Goal: Obtain resource: Obtain resource

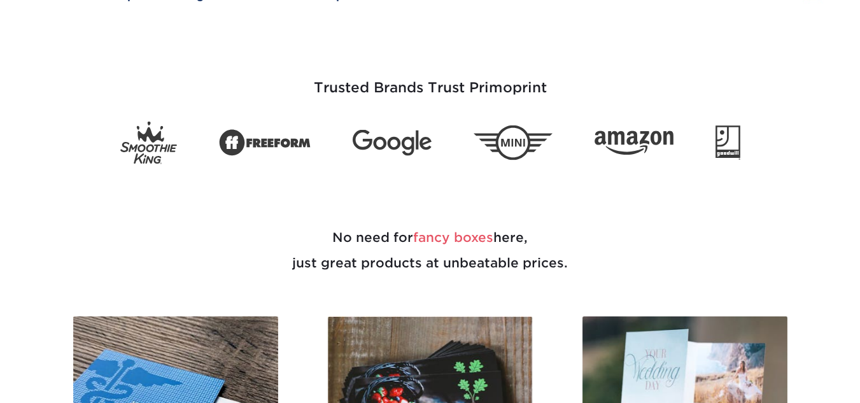
scroll to position [637, 0]
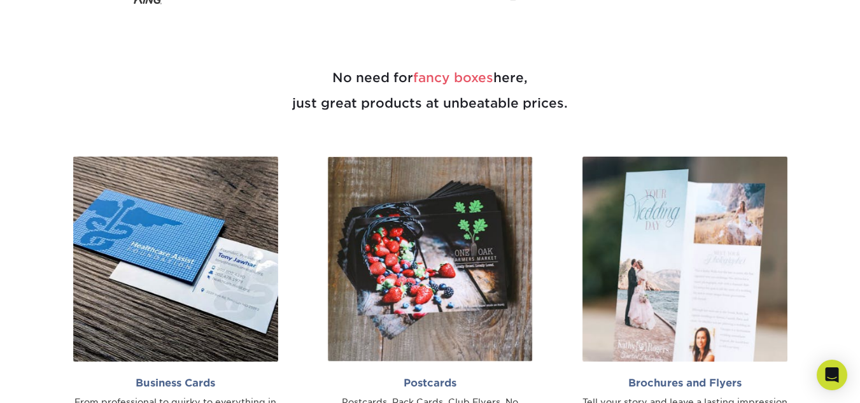
drag, startPoint x: 869, startPoint y: 53, endPoint x: 862, endPoint y: 142, distance: 88.7
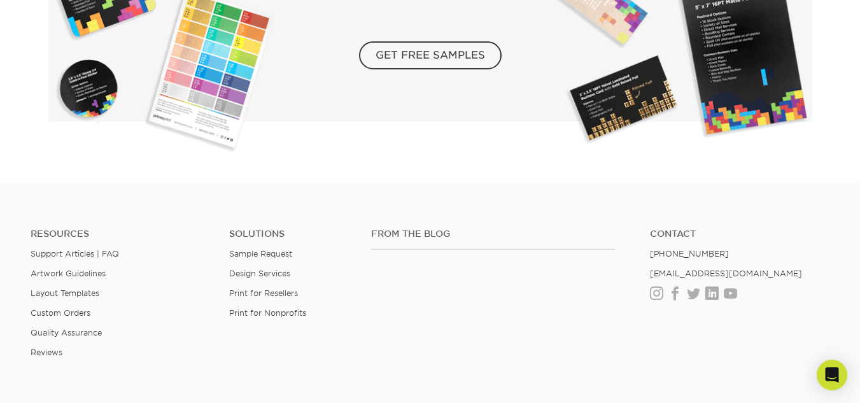
scroll to position [2263, 0]
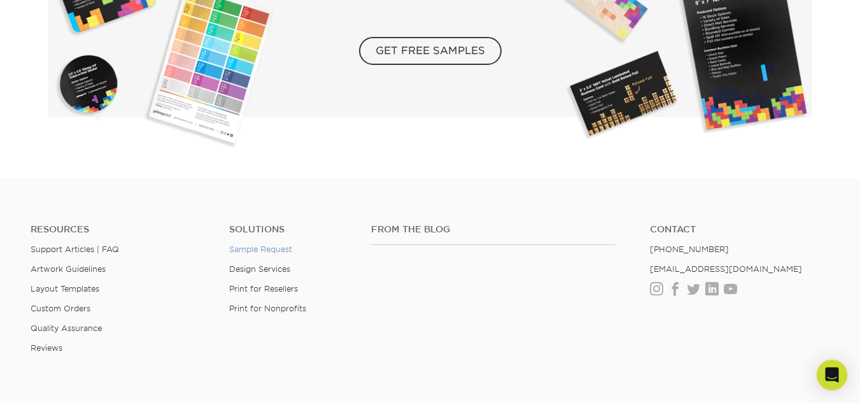
click at [265, 249] on link "Sample Request" at bounding box center [260, 249] width 63 height 10
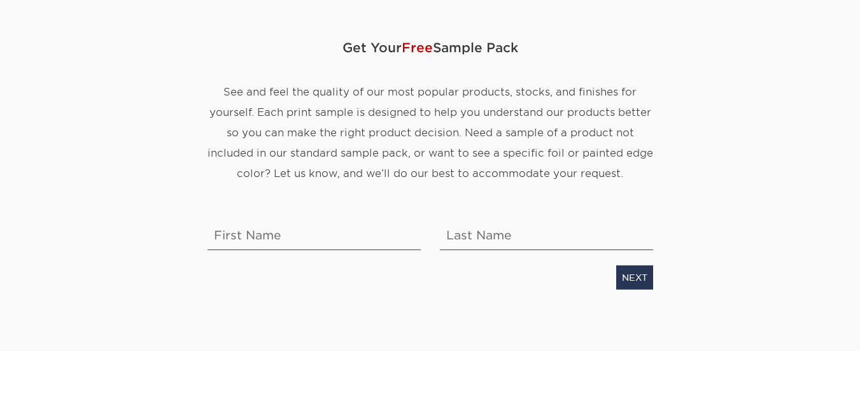
scroll to position [127, 0]
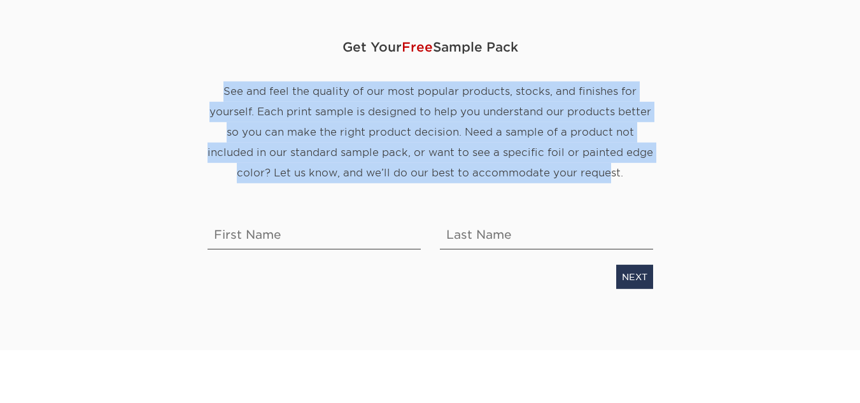
drag, startPoint x: 367, startPoint y: 89, endPoint x: 634, endPoint y: 174, distance: 281.2
click at [634, 174] on p "See and feel the quality of our most popular products, stocks, and finishes for…" at bounding box center [429, 132] width 445 height 102
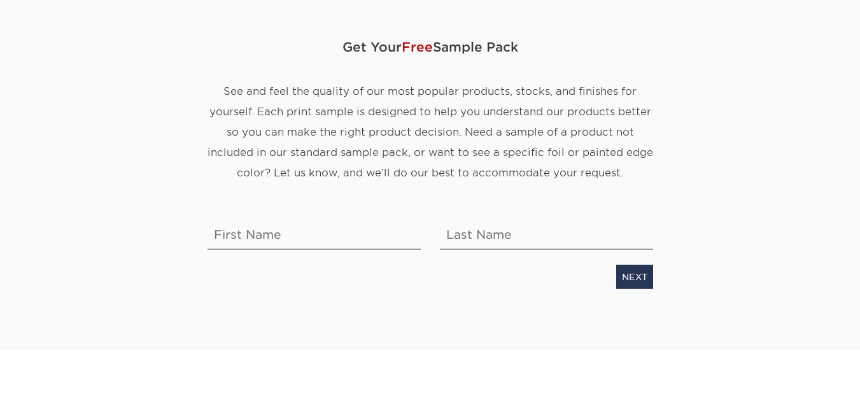
click at [670, 175] on div "Get Your Free Sample Pack See and feel the quality of our most popular products…" at bounding box center [430, 173] width 745 height 353
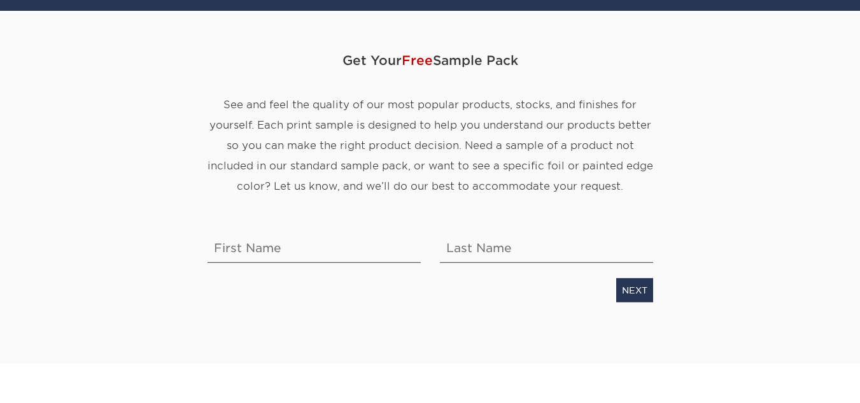
scroll to position [0, 0]
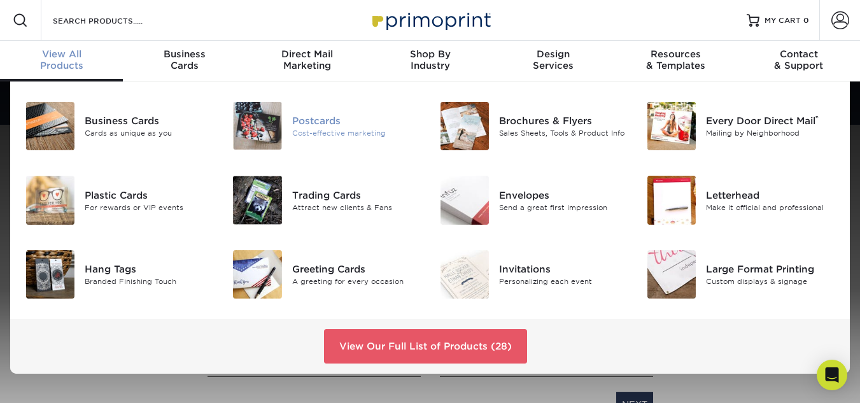
click at [346, 131] on div "Cost-effective marketing" at bounding box center [356, 132] width 129 height 11
